Goal: Task Accomplishment & Management: Manage account settings

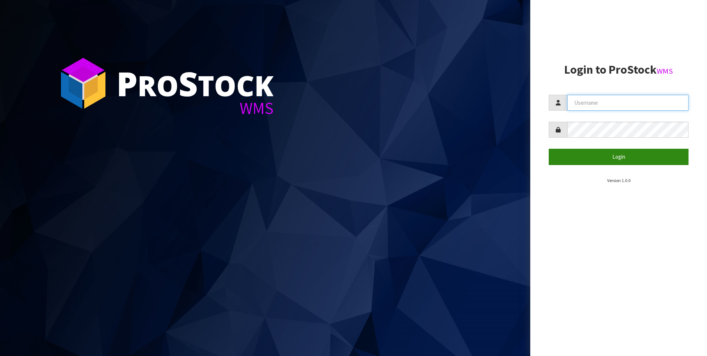
type input "[PERSON_NAME]"
click at [619, 158] on button "Login" at bounding box center [619, 157] width 140 height 16
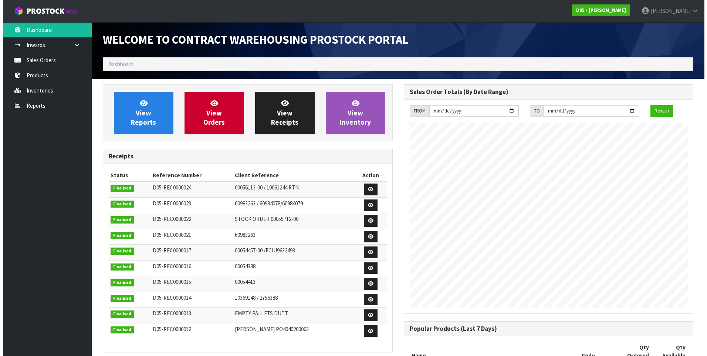
scroll to position [338, 301]
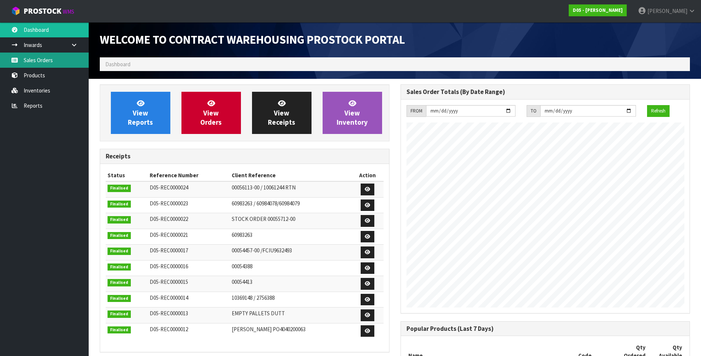
click at [49, 63] on link "Sales Orders" at bounding box center [44, 59] width 89 height 15
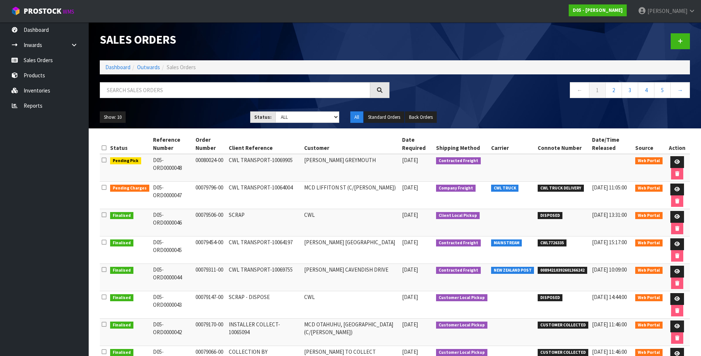
click at [330, 174] on td "[PERSON_NAME] GREYMOUTH" at bounding box center [351, 168] width 98 height 28
click at [676, 162] on icon at bounding box center [678, 161] width 6 height 5
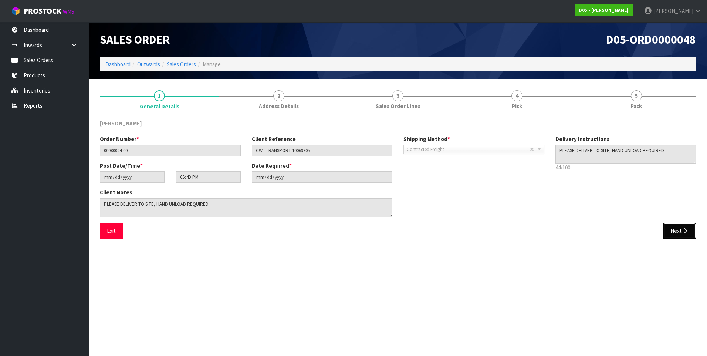
click at [679, 231] on button "Next" at bounding box center [679, 231] width 33 height 16
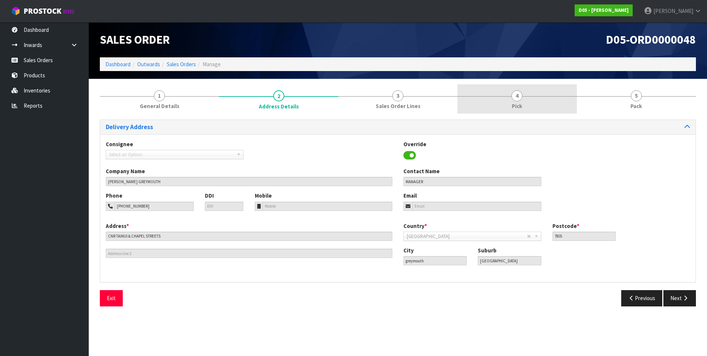
click at [520, 97] on span "4" at bounding box center [516, 95] width 11 height 11
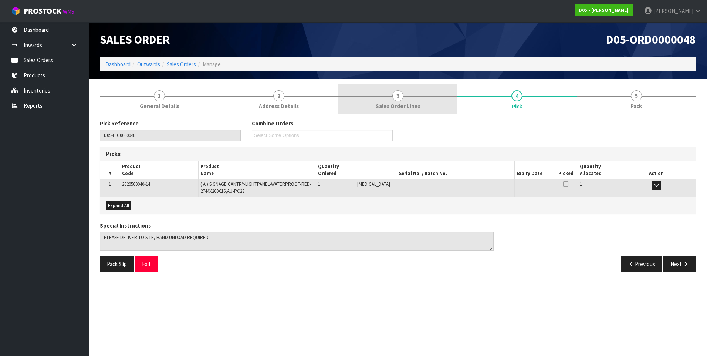
click at [396, 97] on span "3" at bounding box center [397, 95] width 11 height 11
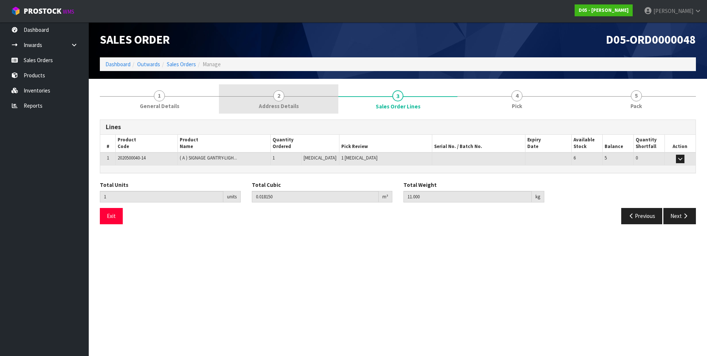
click at [275, 96] on span "2" at bounding box center [278, 95] width 11 height 11
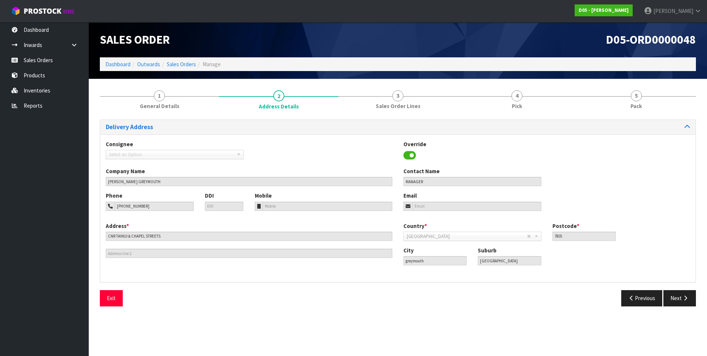
click at [172, 219] on div "Phone [PHONE_NUMBER] DDI Mobile Email" at bounding box center [397, 206] width 595 height 30
click at [313, 298] on div "Save Exit" at bounding box center [245, 298] width 303 height 16
